Goal: Information Seeking & Learning: Learn about a topic

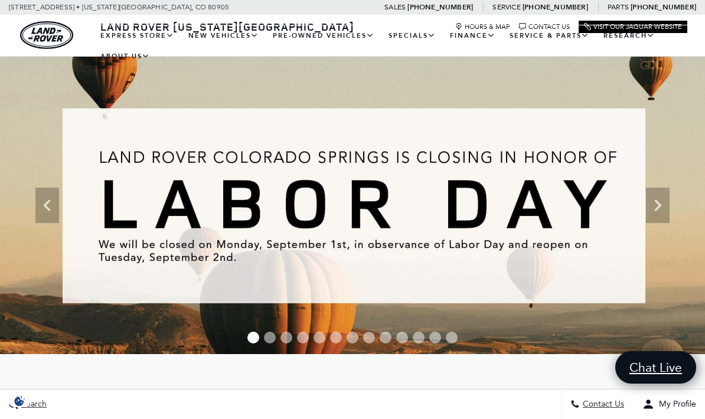
click at [258, 46] on link "New Vehicles" at bounding box center [223, 35] width 84 height 21
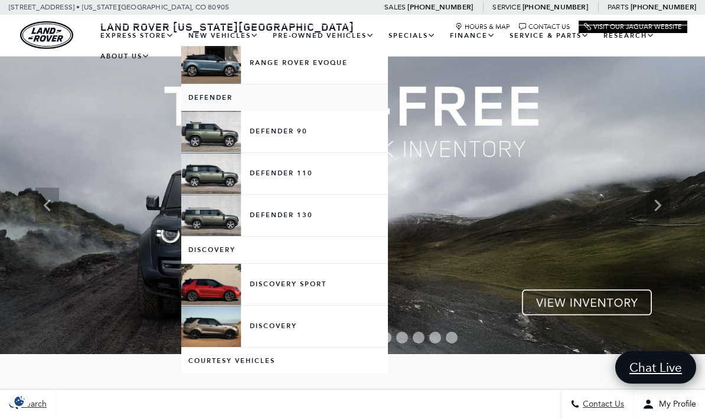
scroll to position [183, 0]
click at [313, 225] on link "Defender 130" at bounding box center [284, 216] width 207 height 41
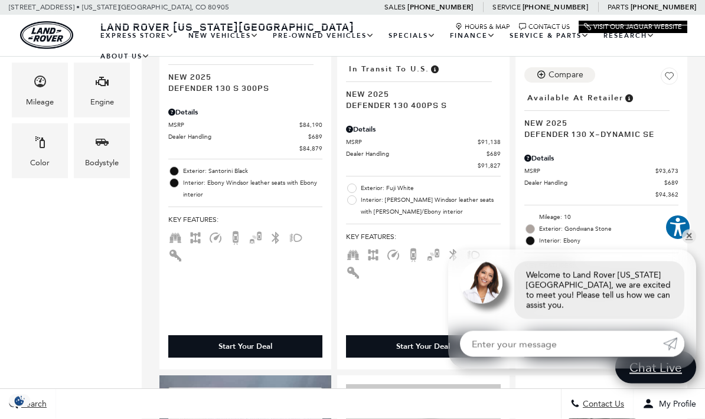
scroll to position [400, 0]
click at [688, 244] on link "✕" at bounding box center [689, 237] width 14 height 14
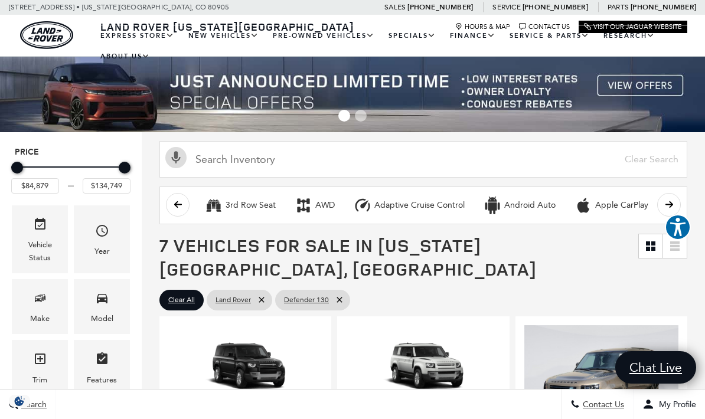
scroll to position [12, 0]
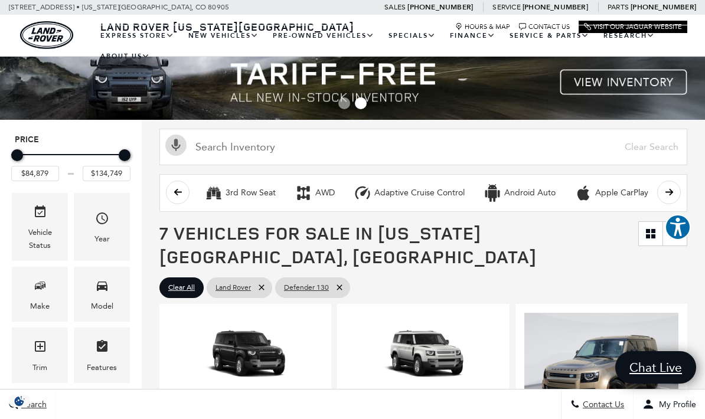
click at [0, 0] on link "Defender 110" at bounding box center [0, 0] width 0 height 0
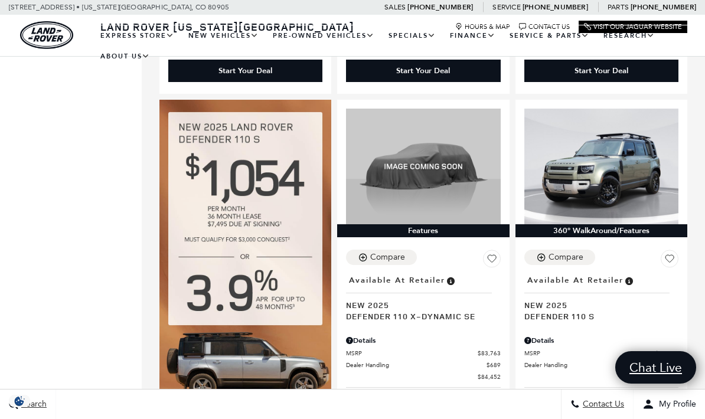
scroll to position [669, 0]
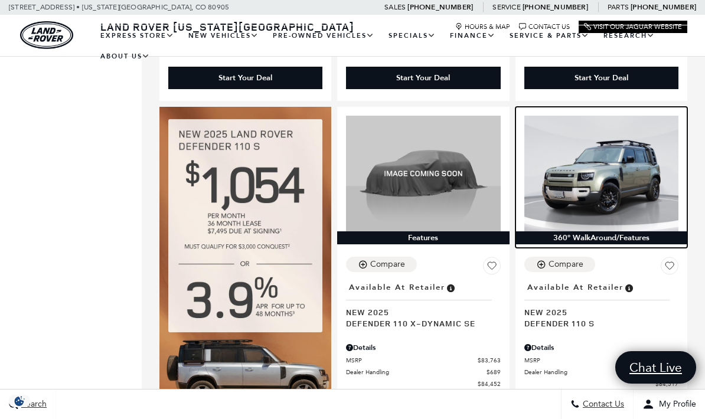
click at [634, 149] on img at bounding box center [602, 174] width 154 height 116
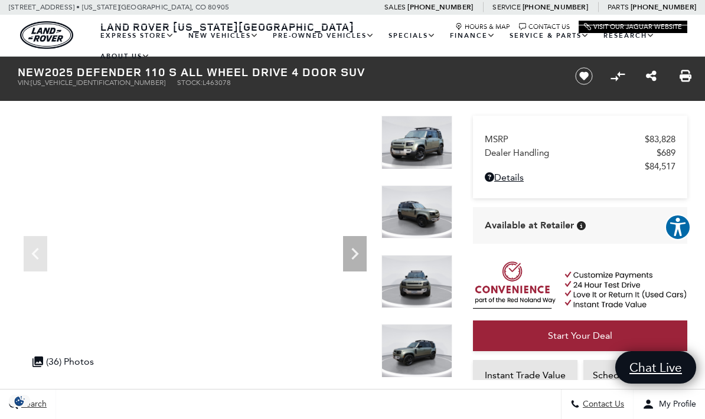
click at [434, 143] on img at bounding box center [417, 143] width 71 height 54
click at [362, 253] on icon "Next" at bounding box center [355, 254] width 24 height 24
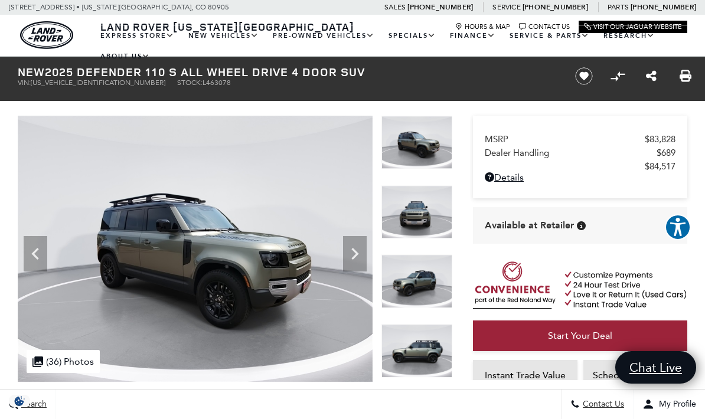
click at [363, 252] on icon "Next" at bounding box center [355, 254] width 24 height 24
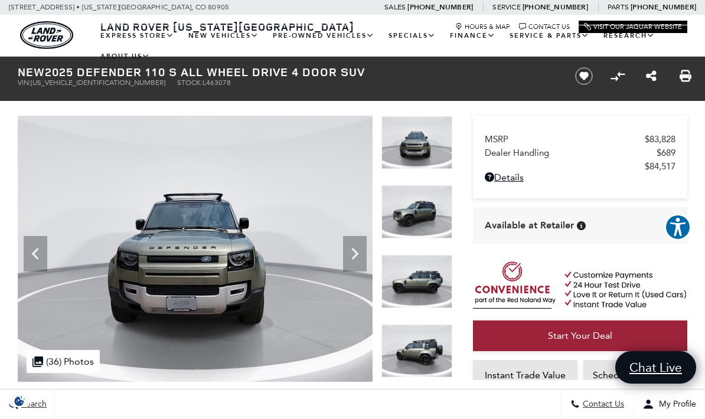
click at [356, 249] on icon "Next" at bounding box center [355, 254] width 24 height 24
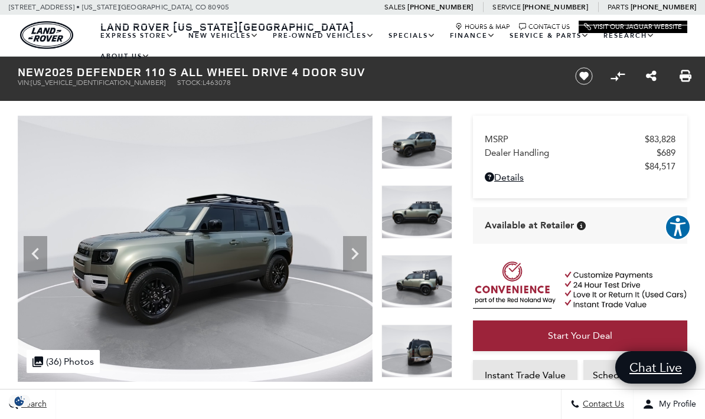
click at [365, 245] on icon "Next" at bounding box center [355, 254] width 24 height 24
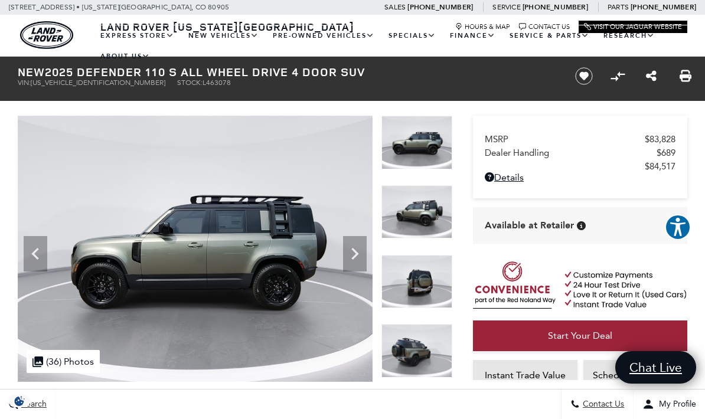
click at [360, 254] on icon "Next" at bounding box center [355, 254] width 24 height 24
